Goal: Register for event/course

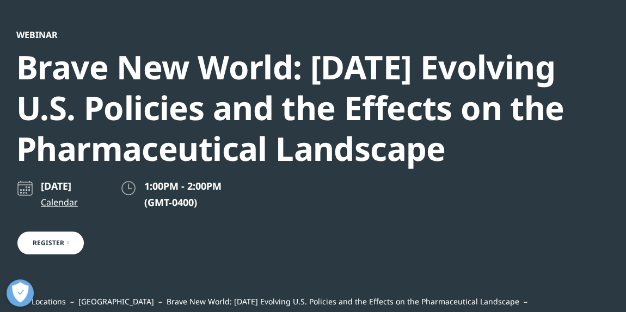
scroll to position [498, 592]
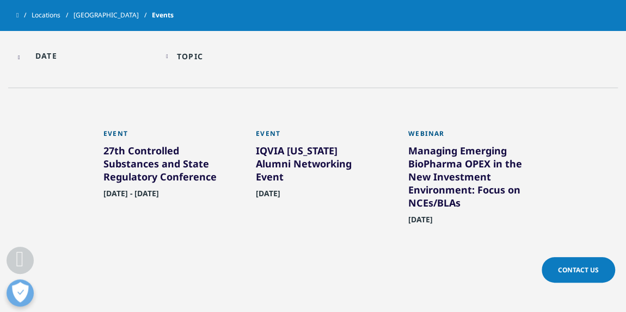
click at [112, 13] on link "[GEOGRAPHIC_DATA]" at bounding box center [112, 15] width 78 height 20
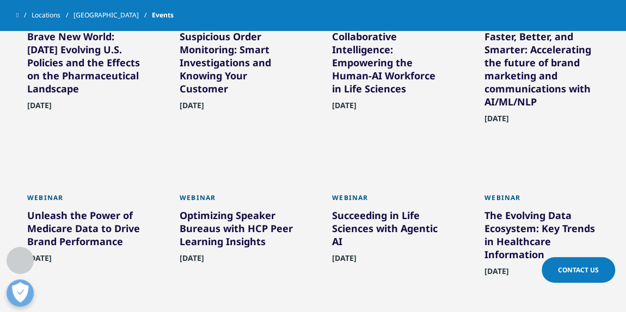
scroll to position [402, 0]
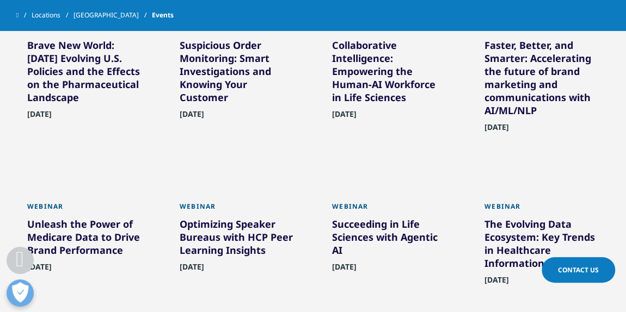
click at [67, 239] on div "Unleash the Power of Medicare Data to Drive Brand Performance" at bounding box center [84, 240] width 114 height 44
click at [64, 232] on div "Unleash the Power of Medicare Data to Drive Brand Performance" at bounding box center [84, 240] width 114 height 44
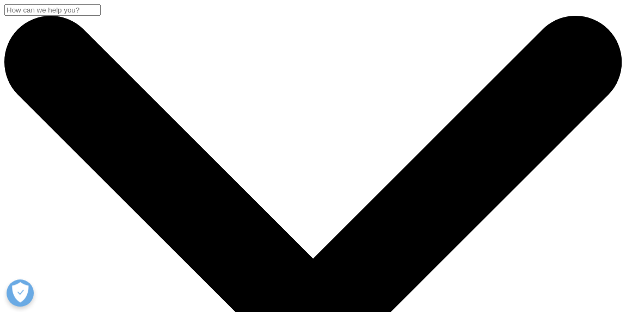
scroll to position [5, 5]
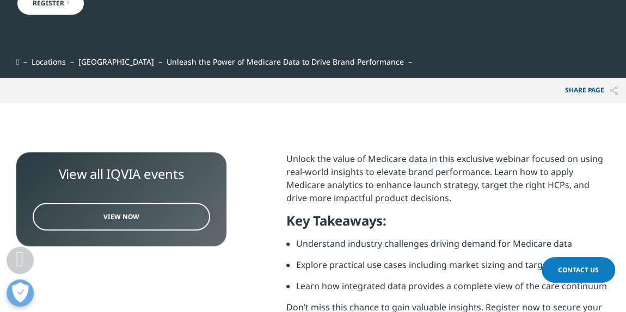
scroll to position [199, 0]
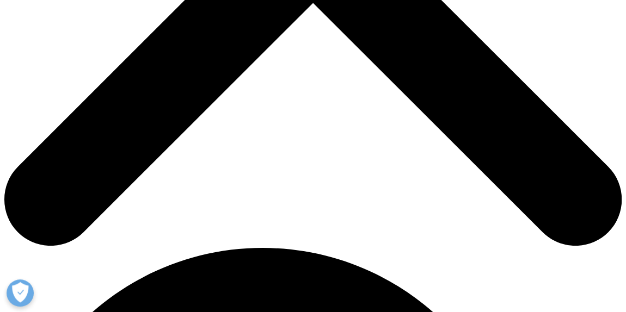
scroll to position [402, 0]
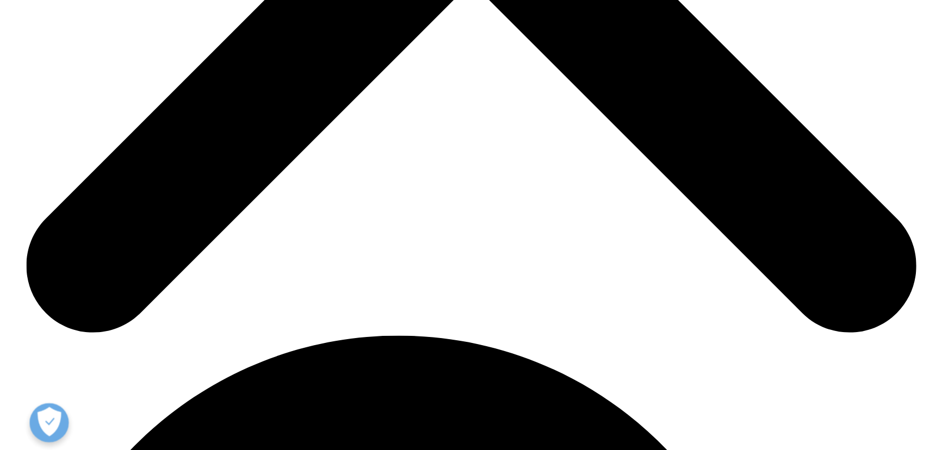
scroll to position [403, 0]
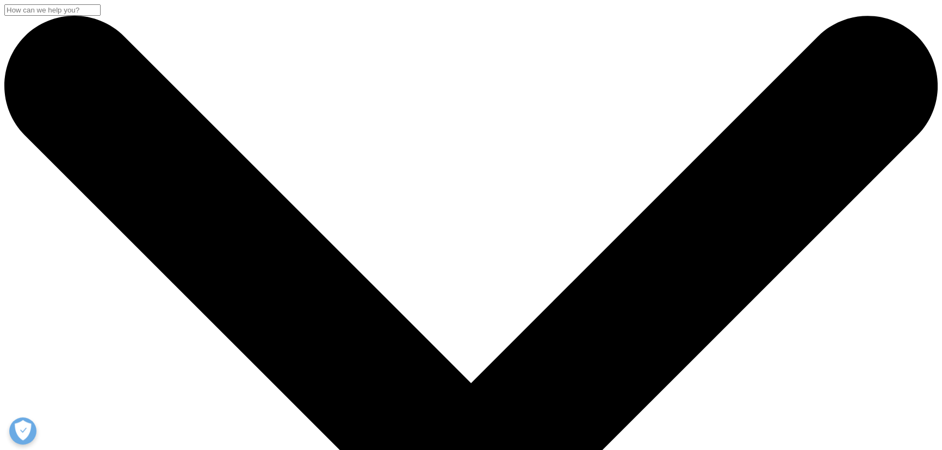
scroll to position [313, 642]
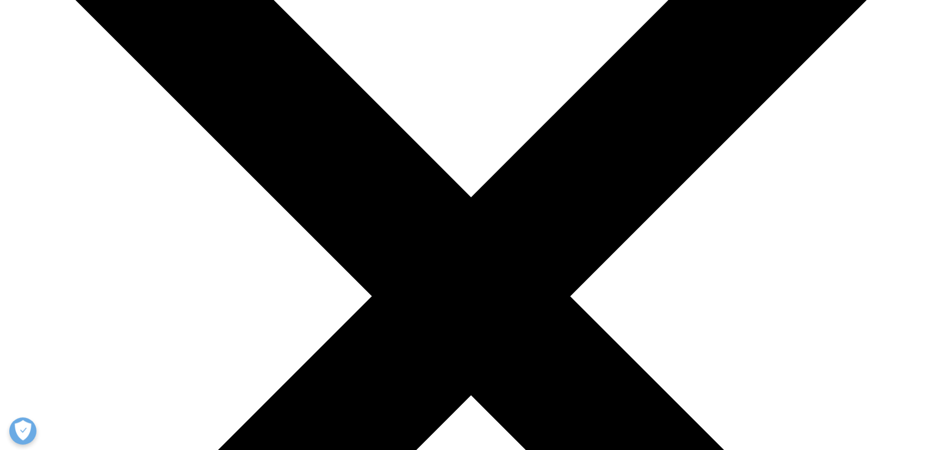
scroll to position [98, 0]
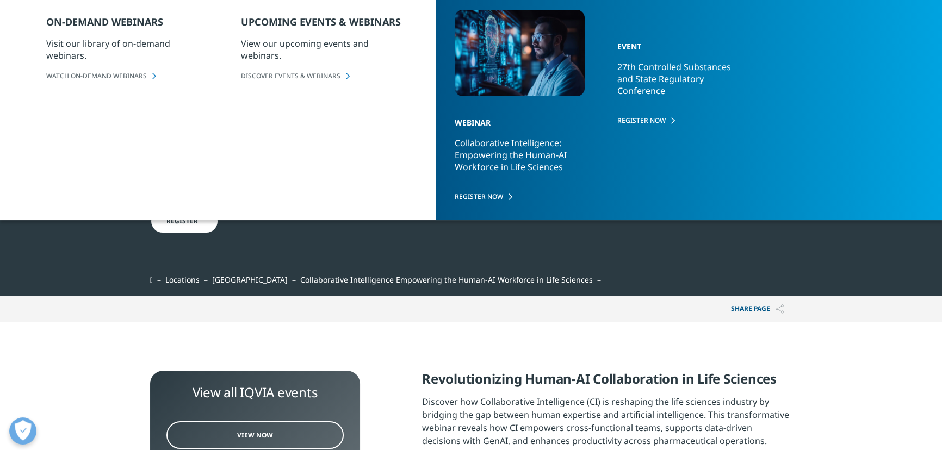
drag, startPoint x: 473, startPoint y: 235, endPoint x: 468, endPoint y: 238, distance: 5.6
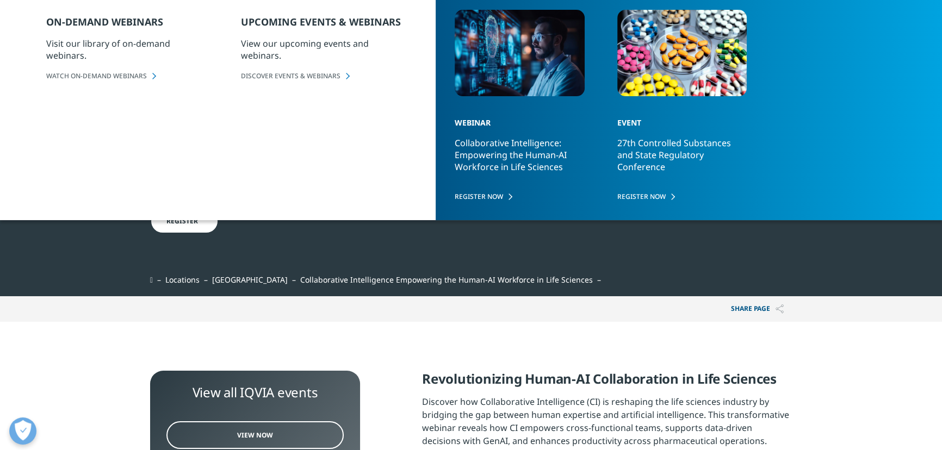
click at [468, 238] on div "July 30, 2025 Calendar 12:00PM - 1:00PM (GMT-0400) Register" at bounding box center [441, 216] width 583 height 117
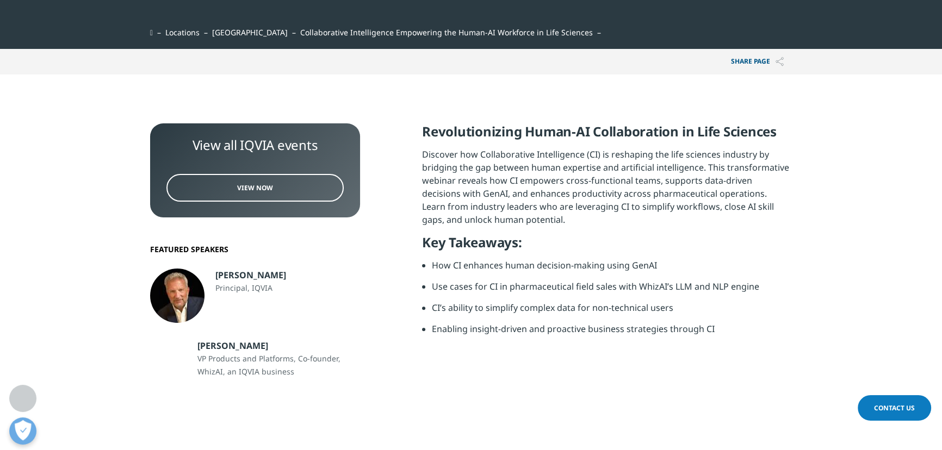
scroll to position [395, 0]
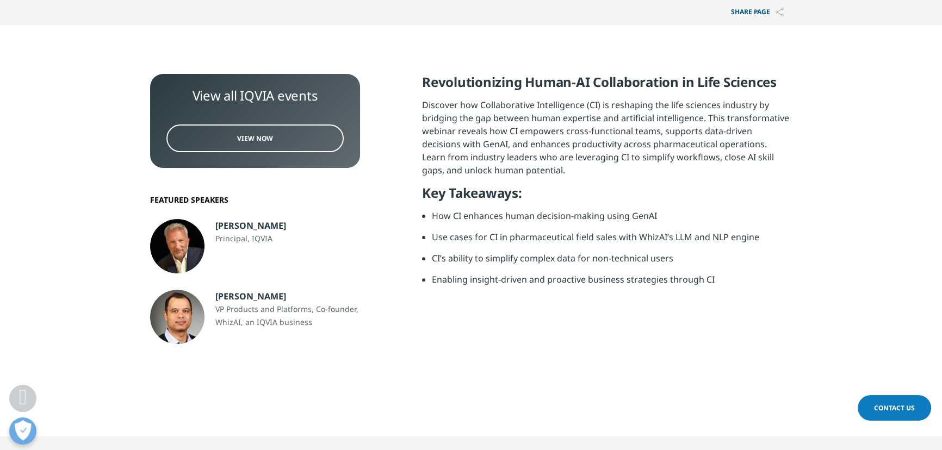
click at [281, 140] on link "View Now" at bounding box center [254, 139] width 177 height 28
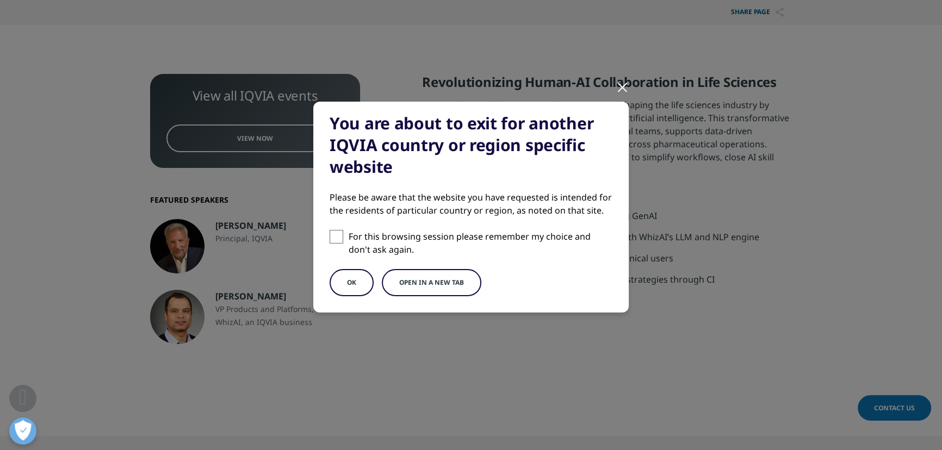
click at [360, 284] on button "OK" at bounding box center [352, 282] width 44 height 27
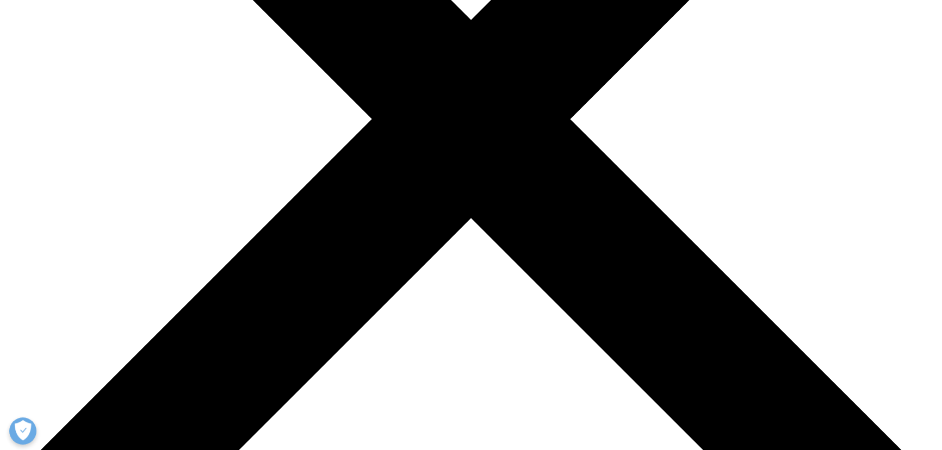
scroll to position [346, 0]
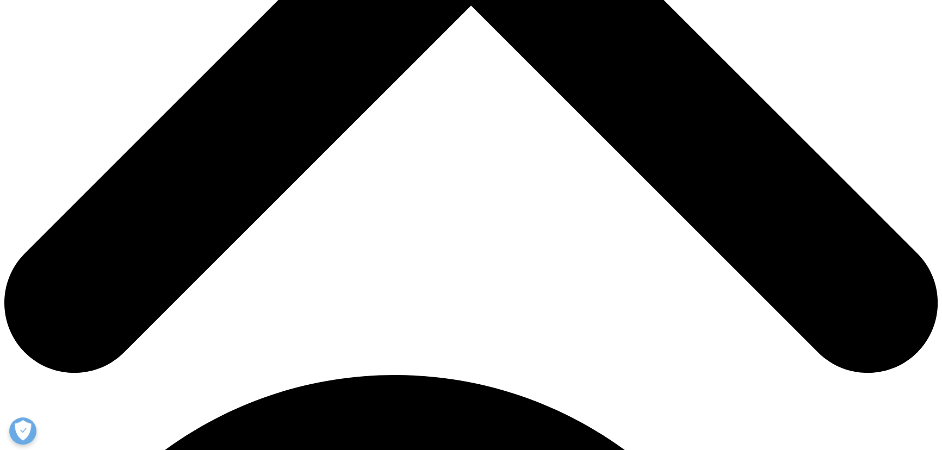
scroll to position [593, 0]
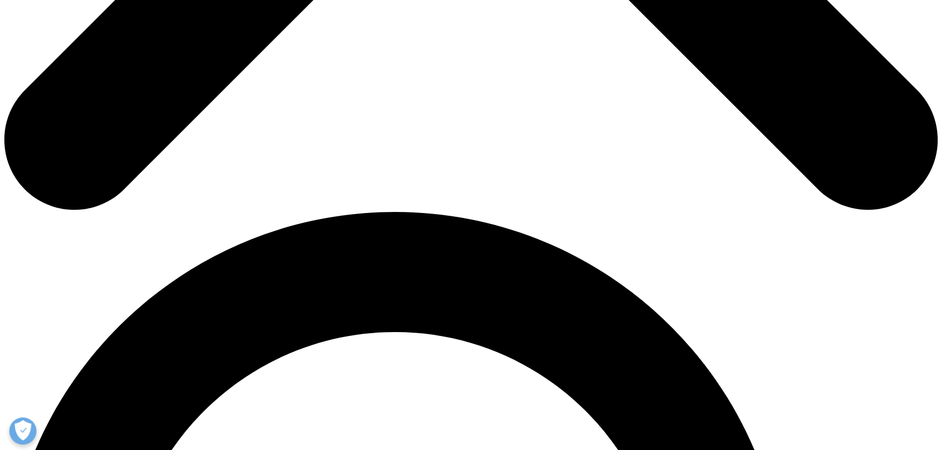
scroll to position [741, 0]
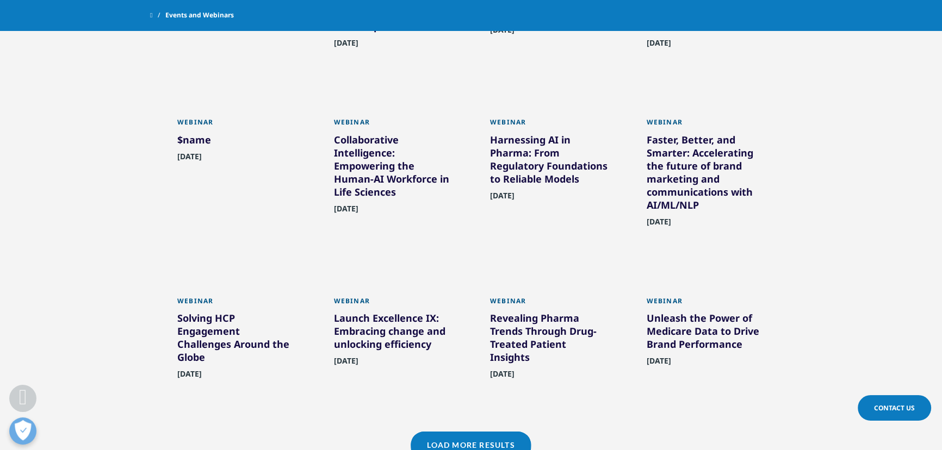
click at [350, 121] on div "Webinar" at bounding box center [393, 125] width 119 height 15
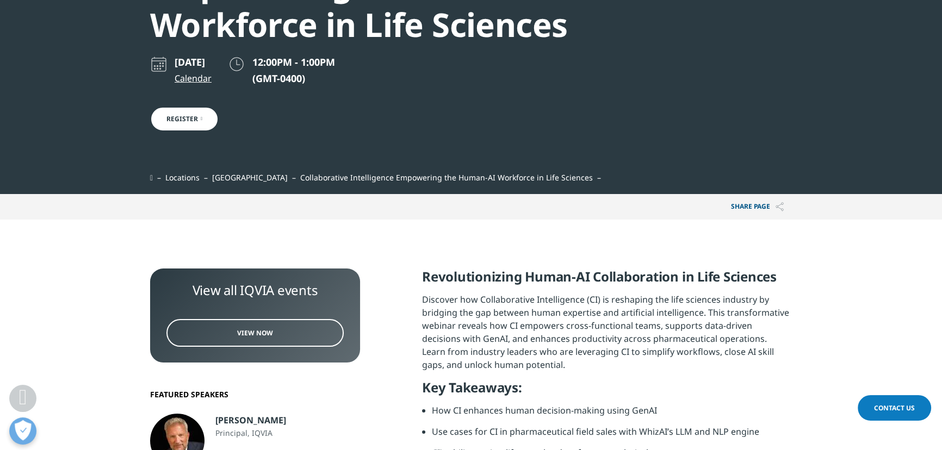
scroll to position [197, 0]
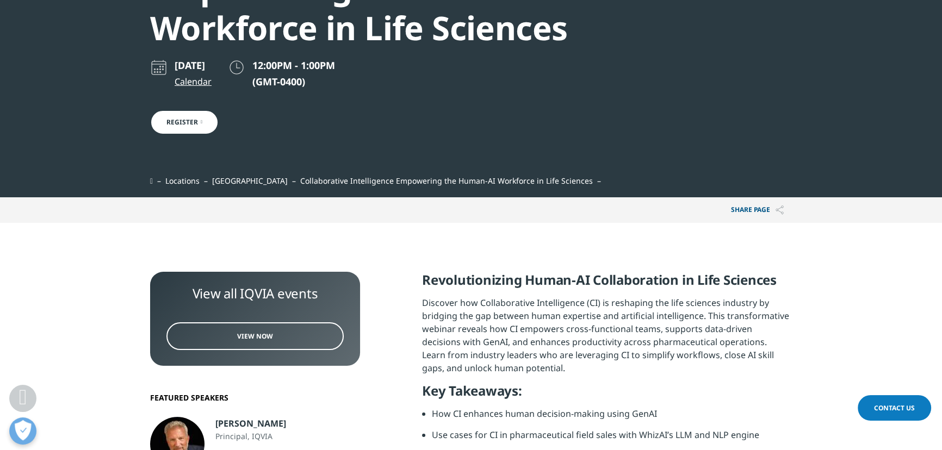
click at [197, 125] on link "Register" at bounding box center [184, 122] width 69 height 25
